Goal: Book appointment/travel/reservation

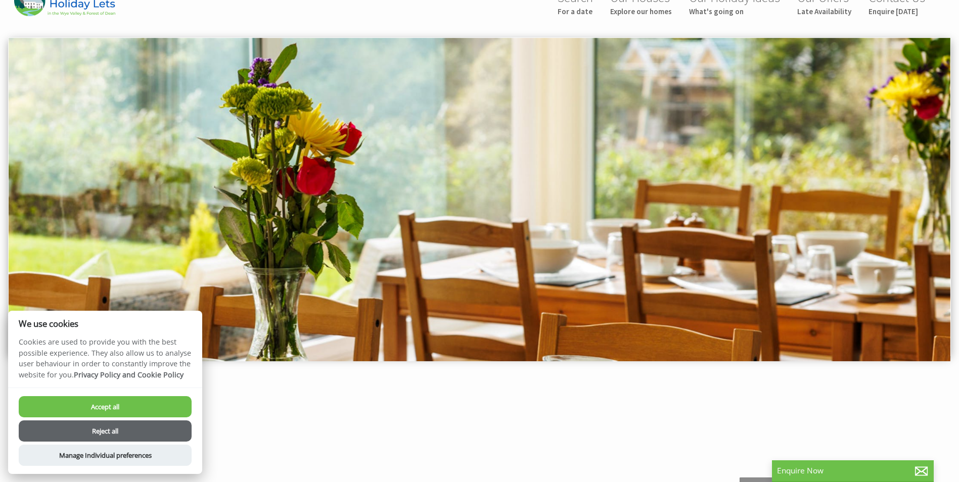
scroll to position [51, 0]
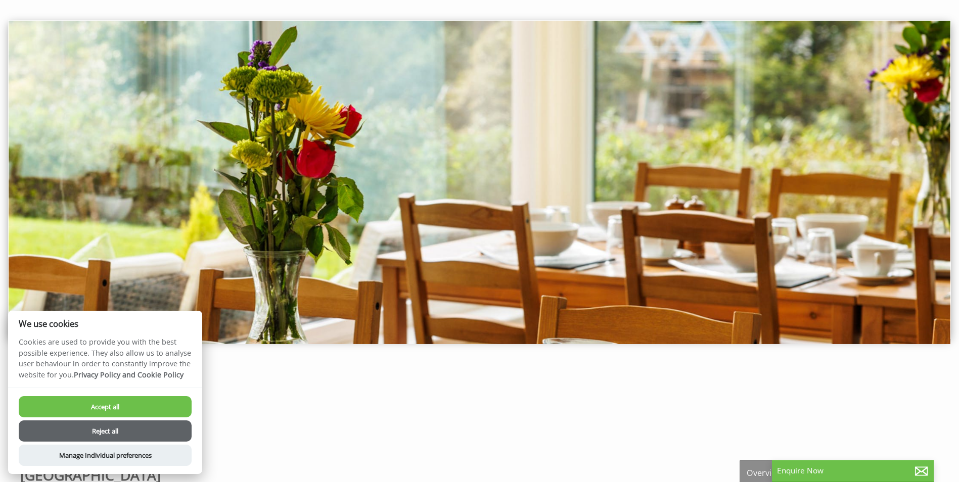
click at [100, 429] on button "Reject all" at bounding box center [105, 430] width 173 height 21
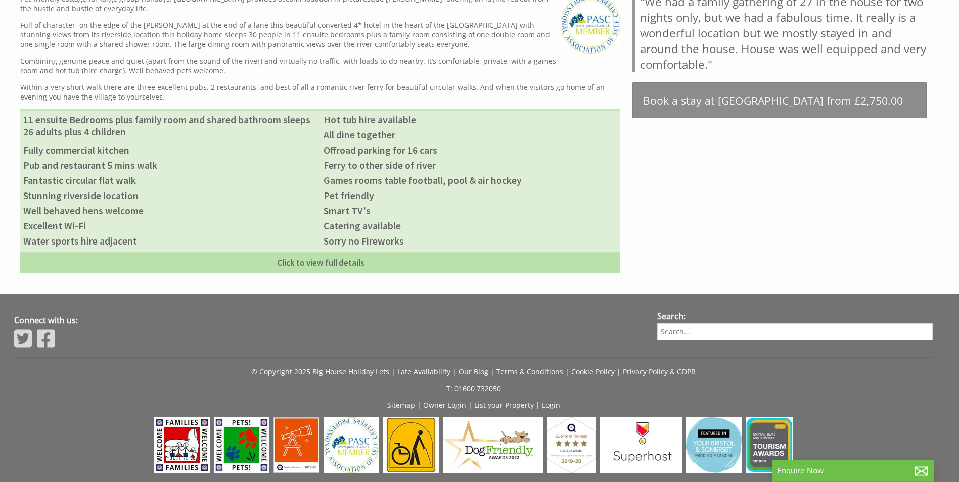
scroll to position [623, 0]
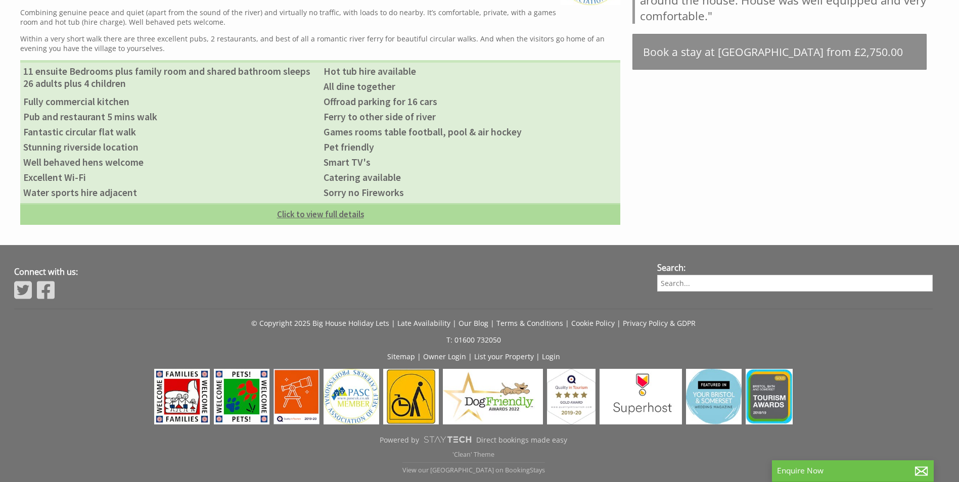
click at [288, 211] on link "Click to view full details" at bounding box center [320, 214] width 600 height 22
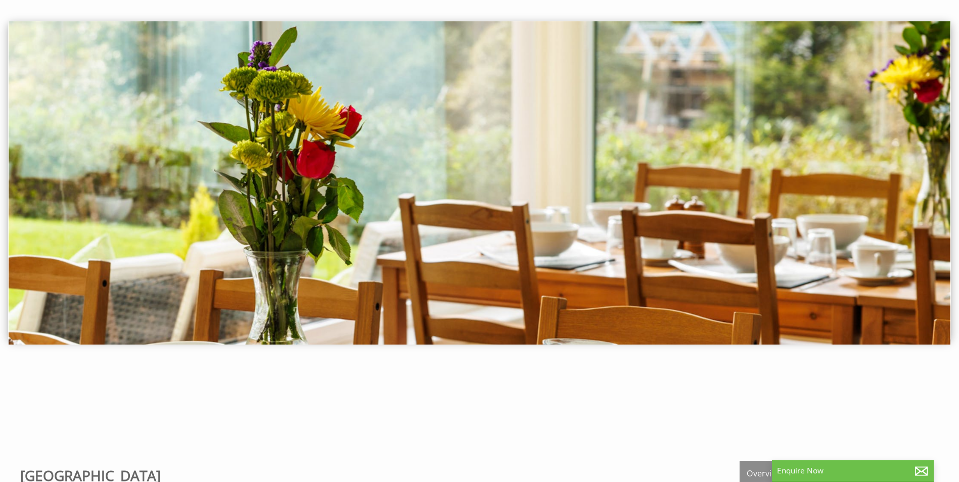
scroll to position [0, 0]
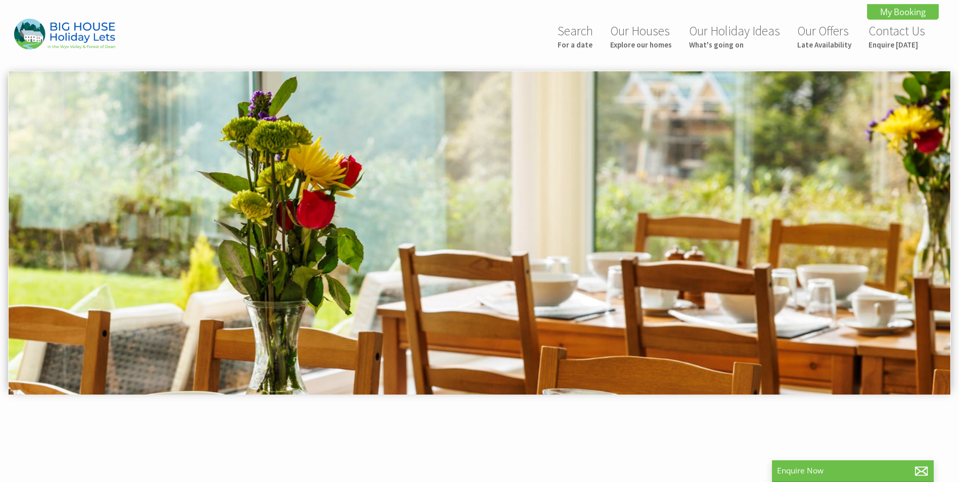
drag, startPoint x: 567, startPoint y: 215, endPoint x: 570, endPoint y: 210, distance: 5.8
click at [567, 214] on img at bounding box center [479, 232] width 941 height 323
